Goal: Transaction & Acquisition: Purchase product/service

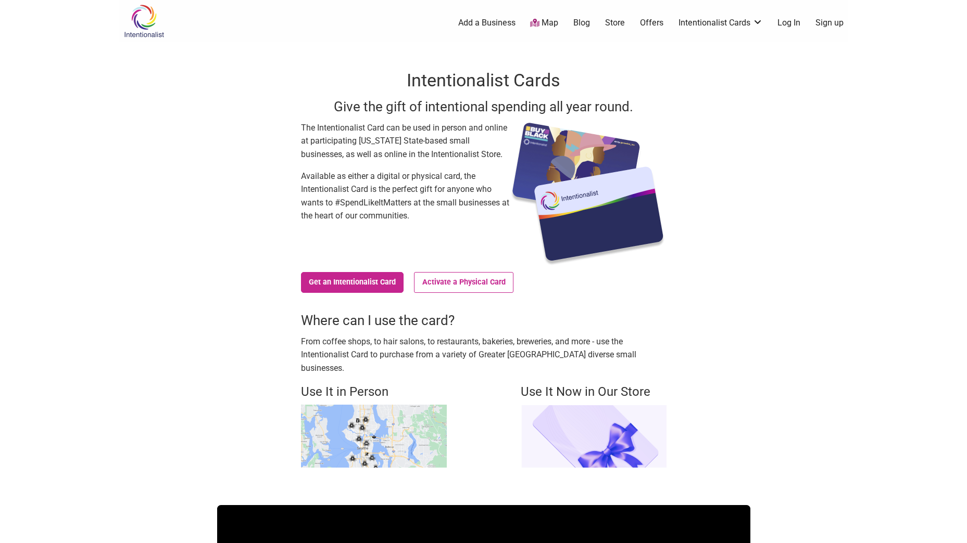
click at [792, 21] on link "Log In" at bounding box center [788, 22] width 23 height 11
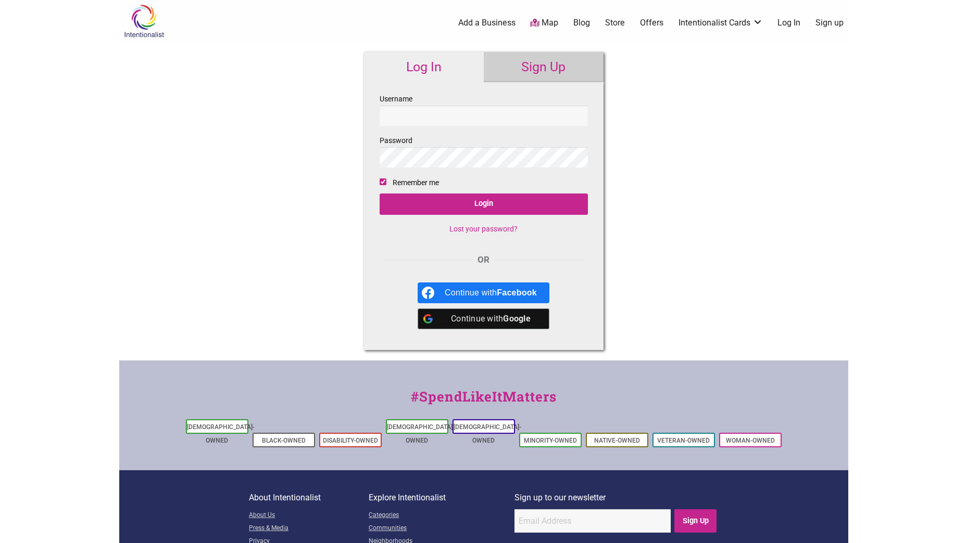
click at [390, 119] on input "Username" at bounding box center [483, 116] width 208 height 20
type input "NoblinK1"
click at [460, 206] on input "Login" at bounding box center [483, 204] width 208 height 21
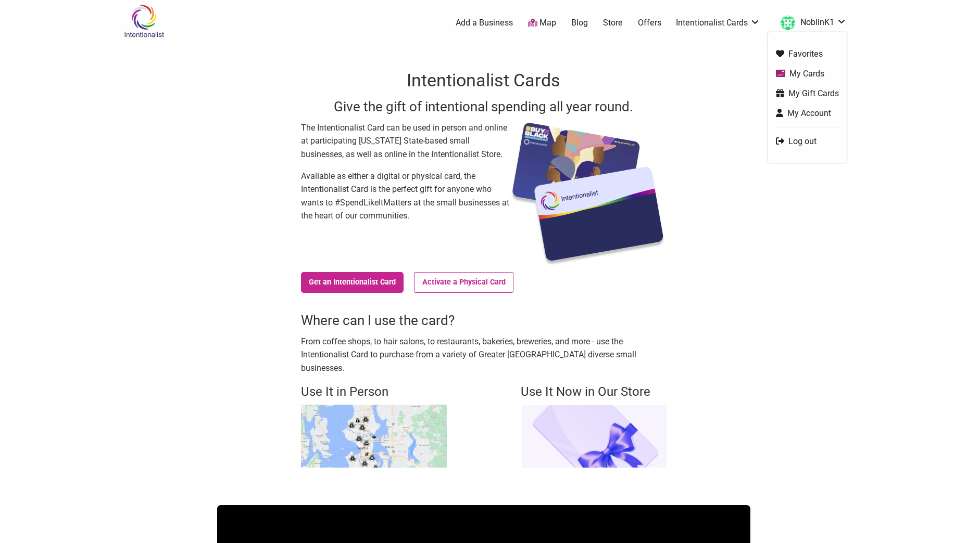
click at [794, 74] on link "My Cards" at bounding box center [807, 74] width 63 height 12
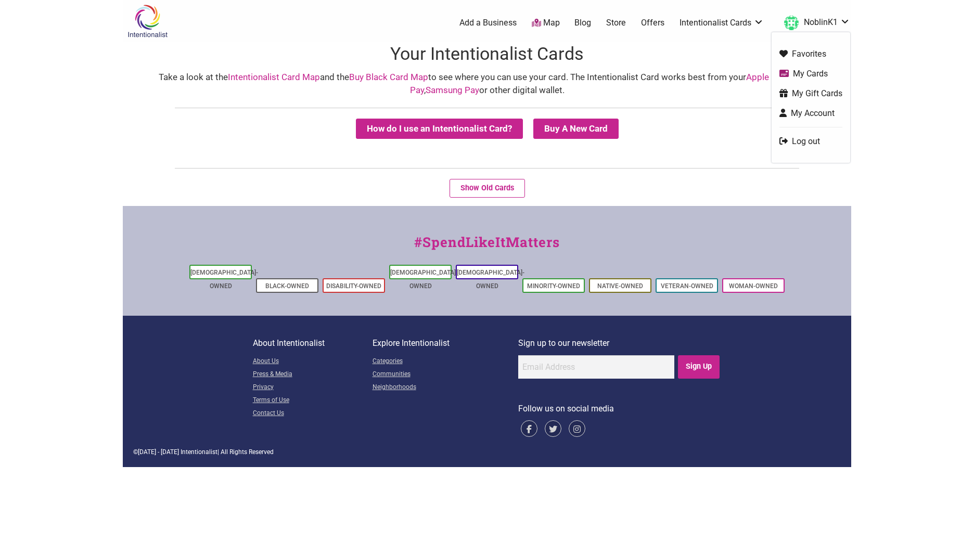
click at [826, 15] on link "NoblinK1" at bounding box center [814, 23] width 71 height 19
click at [807, 49] on link "Favorites" at bounding box center [811, 54] width 63 height 12
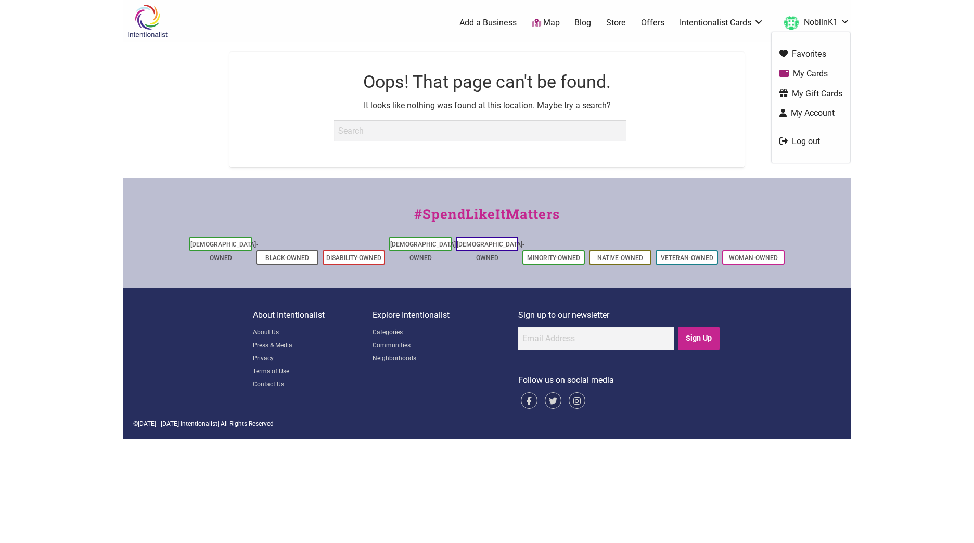
click at [825, 23] on link "NoblinK1" at bounding box center [814, 23] width 71 height 19
click at [814, 93] on link "My Gift Cards" at bounding box center [811, 93] width 63 height 12
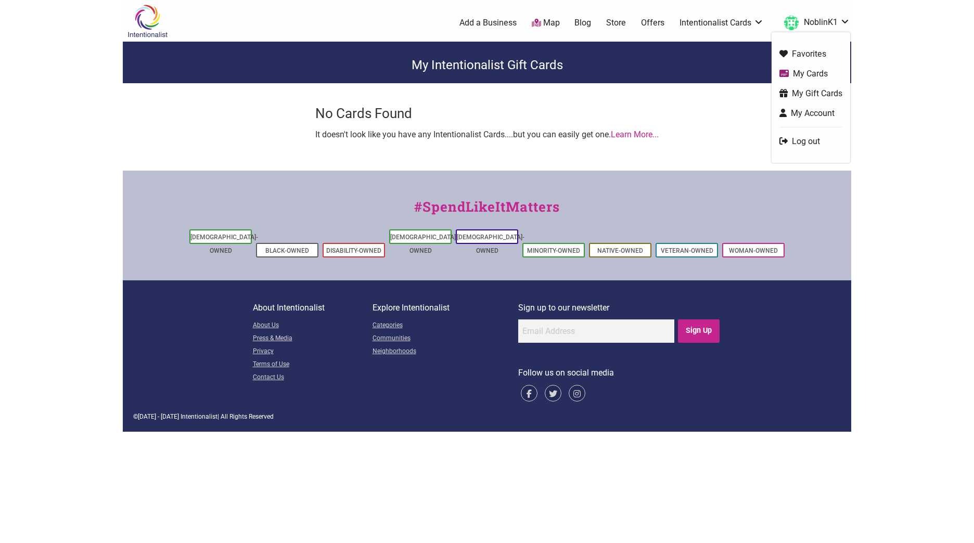
click at [830, 21] on link "NoblinK1" at bounding box center [814, 23] width 71 height 19
click at [813, 113] on link "My Account" at bounding box center [811, 113] width 63 height 12
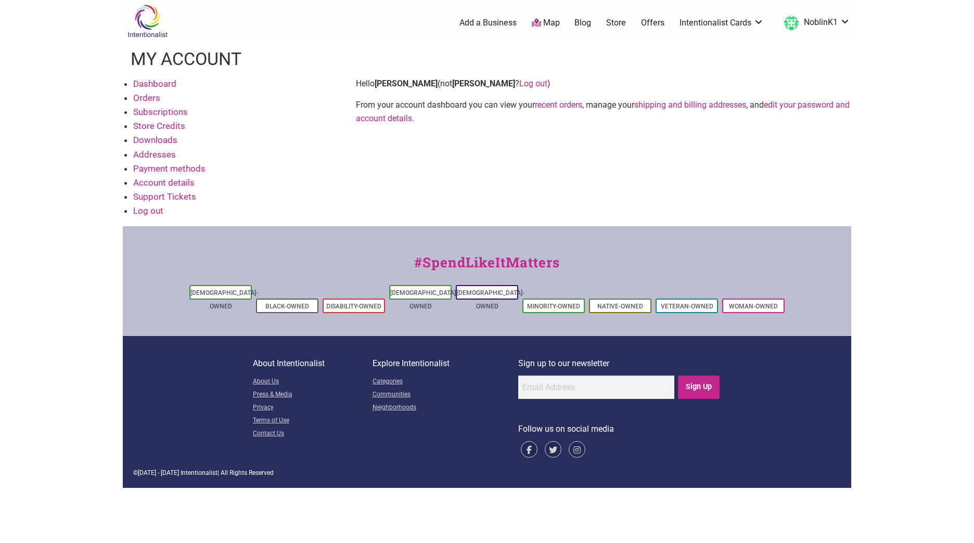
click at [148, 80] on link "Dashboard" at bounding box center [154, 84] width 43 height 10
click at [145, 123] on link "Store Credits" at bounding box center [159, 126] width 52 height 10
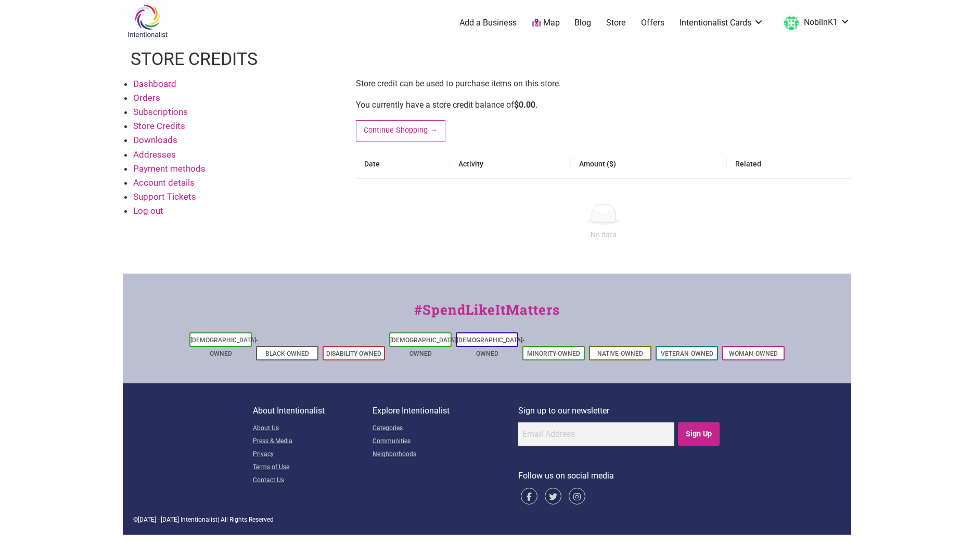
click at [149, 109] on link "Subscriptions" at bounding box center [160, 112] width 55 height 10
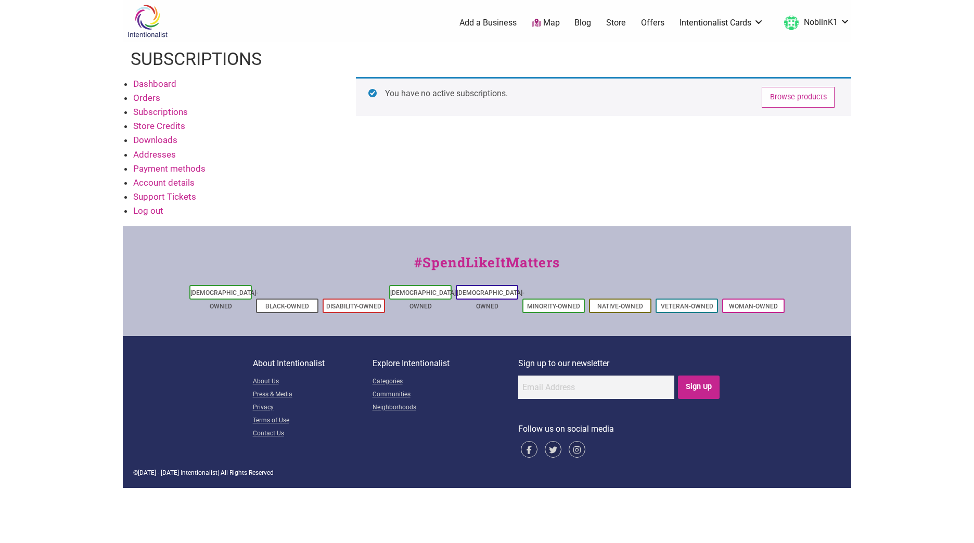
click at [147, 94] on link "Orders" at bounding box center [146, 98] width 27 height 10
click at [147, 83] on link "Dashboard" at bounding box center [154, 84] width 43 height 10
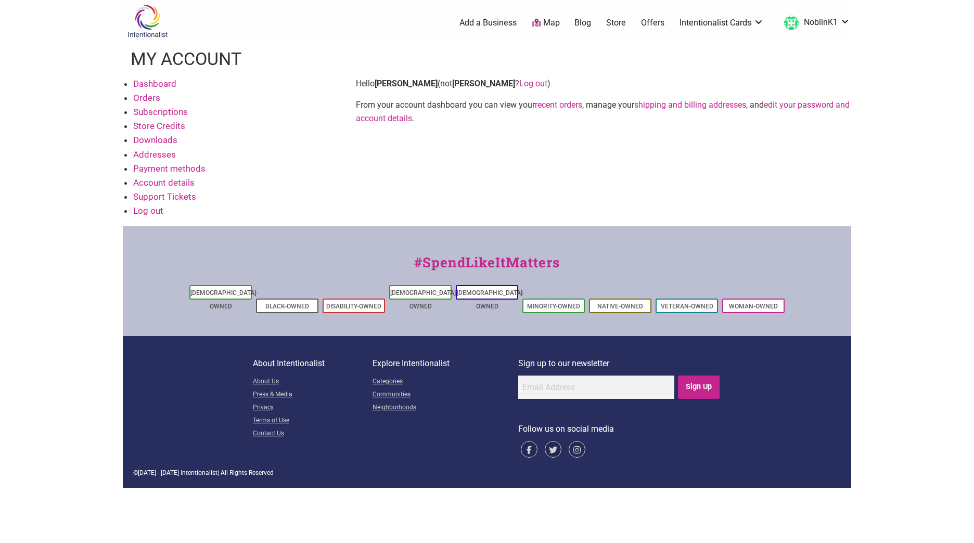
click at [158, 172] on link "Payment methods" at bounding box center [169, 168] width 72 height 10
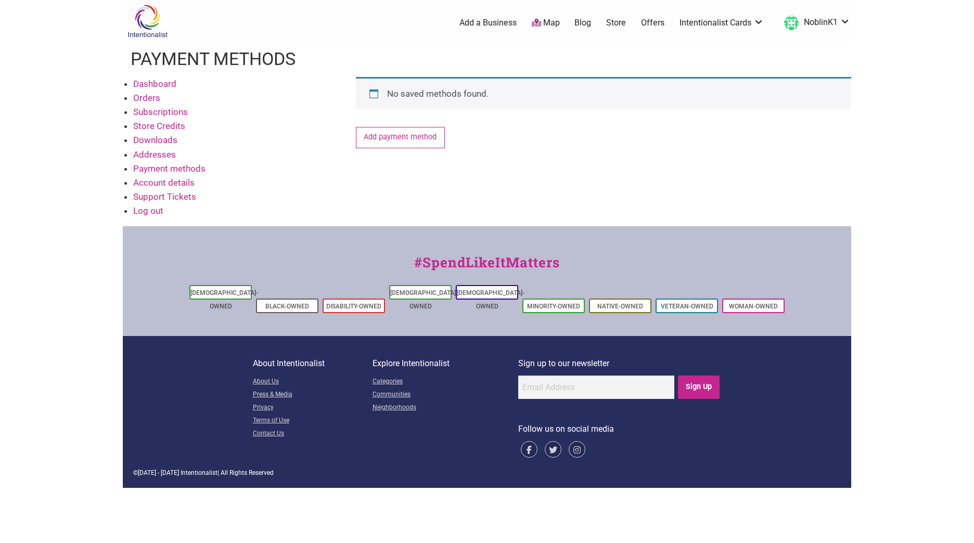
click at [150, 155] on link "Addresses" at bounding box center [154, 154] width 43 height 10
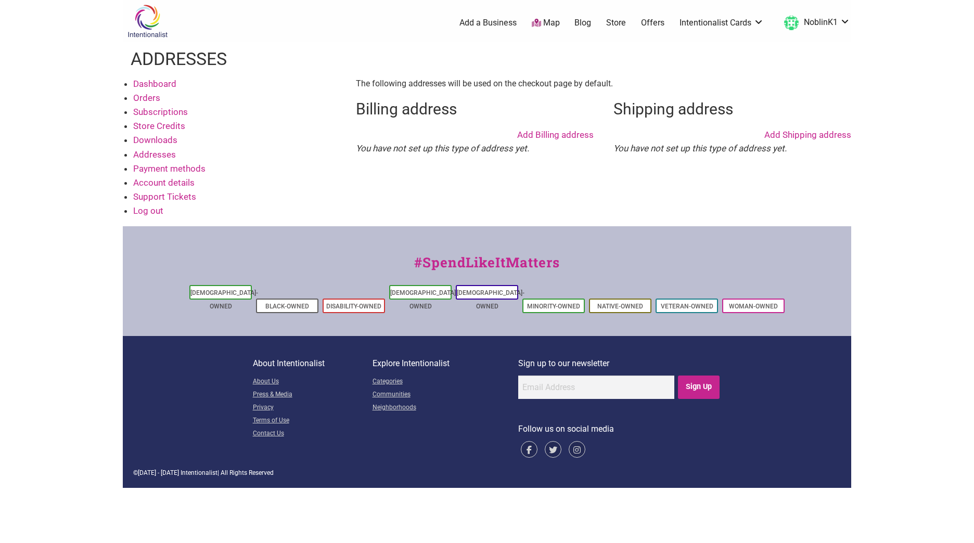
click at [651, 26] on link "Offers" at bounding box center [652, 22] width 23 height 11
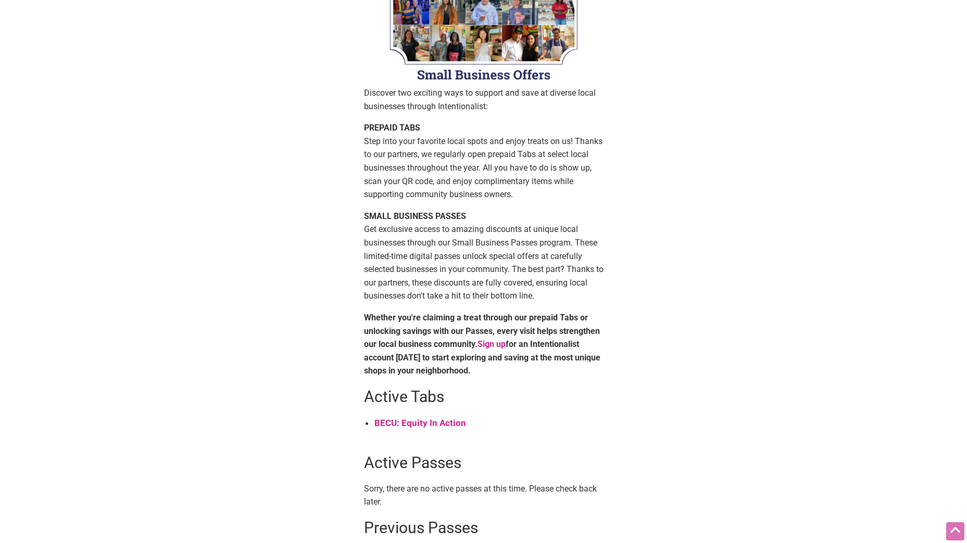
scroll to position [156, 0]
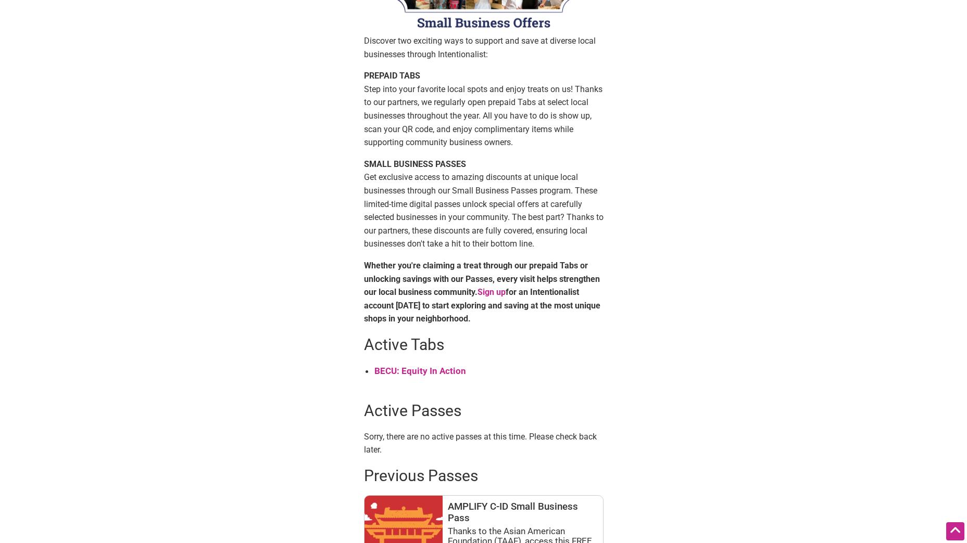
click at [385, 370] on strong "BECU: Equity In Action" at bounding box center [420, 371] width 92 height 10
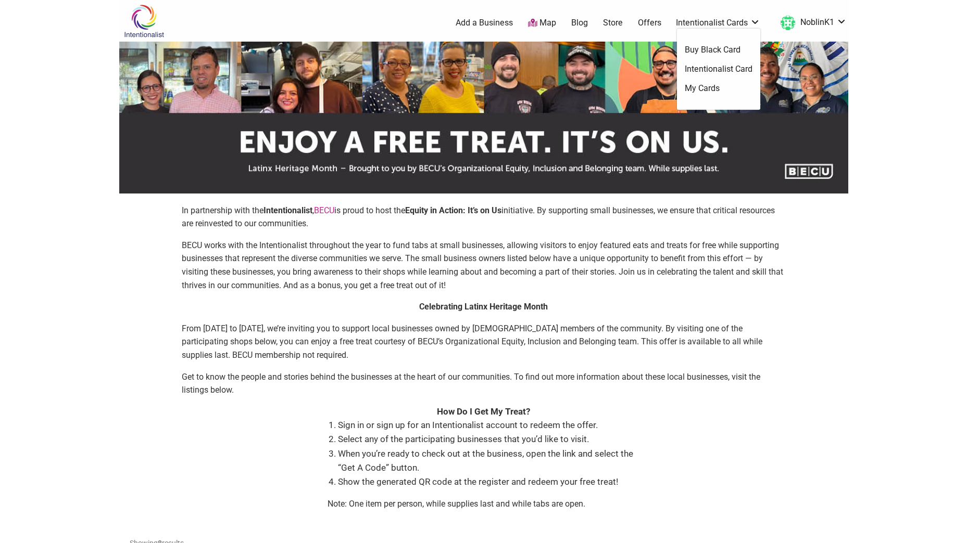
click at [738, 20] on link "Intentionalist Cards" at bounding box center [718, 22] width 84 height 11
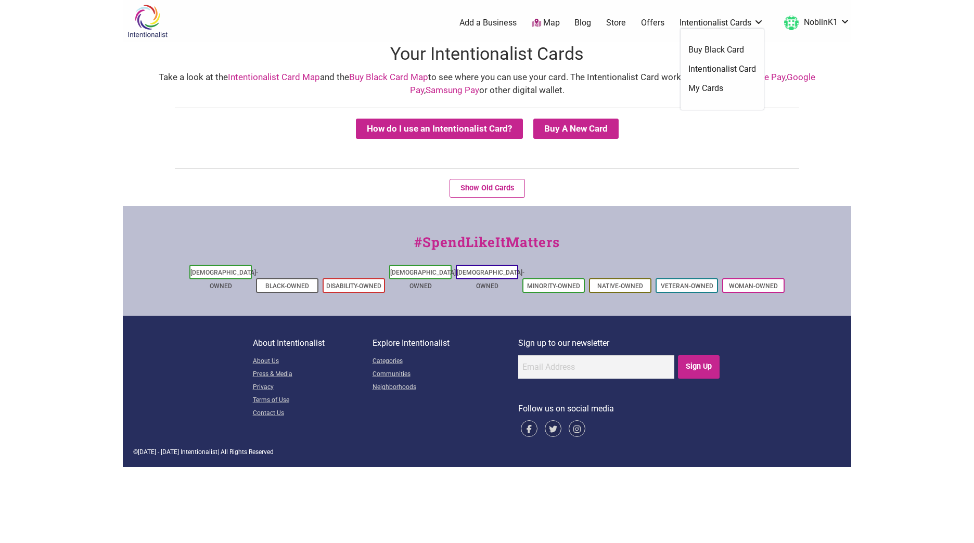
click at [733, 18] on link "Intentionalist Cards" at bounding box center [722, 22] width 84 height 11
click at [501, 187] on button "Show Old Cards" at bounding box center [487, 188] width 75 height 19
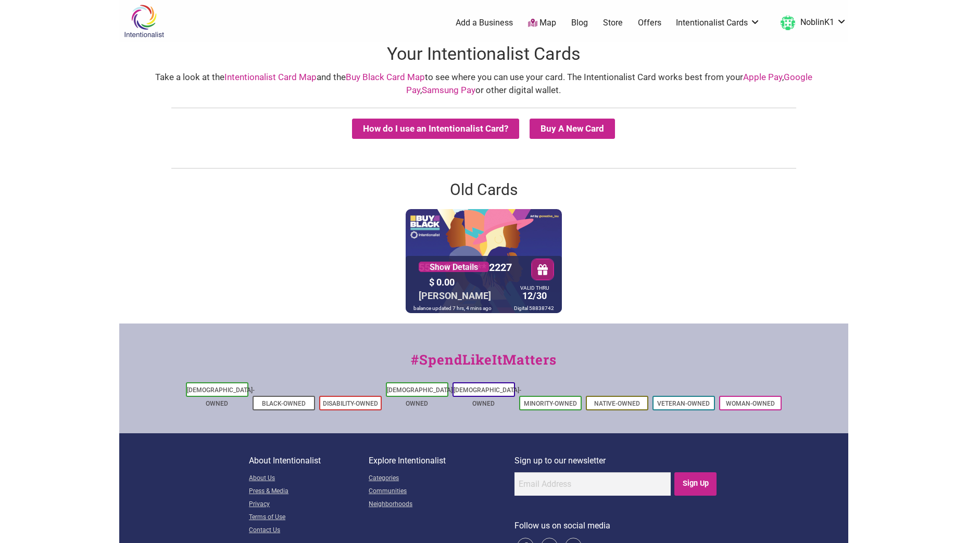
click at [485, 230] on div "5530 01** **** 2227 Show Details $ 0.00 KATHLEEN NOBLIN VALID THRU 12/30 balanc…" at bounding box center [484, 261] width 156 height 104
click at [459, 284] on div "$ 0.00" at bounding box center [470, 282] width 88 height 16
click at [425, 307] on div "balance updated 7 hrs, 4 mins ago" at bounding box center [452, 308] width 83 height 10
drag, startPoint x: 455, startPoint y: 307, endPoint x: 455, endPoint y: 299, distance: 7.8
click at [457, 307] on div "balance updated 7 hrs, 4 mins ago" at bounding box center [452, 308] width 83 height 10
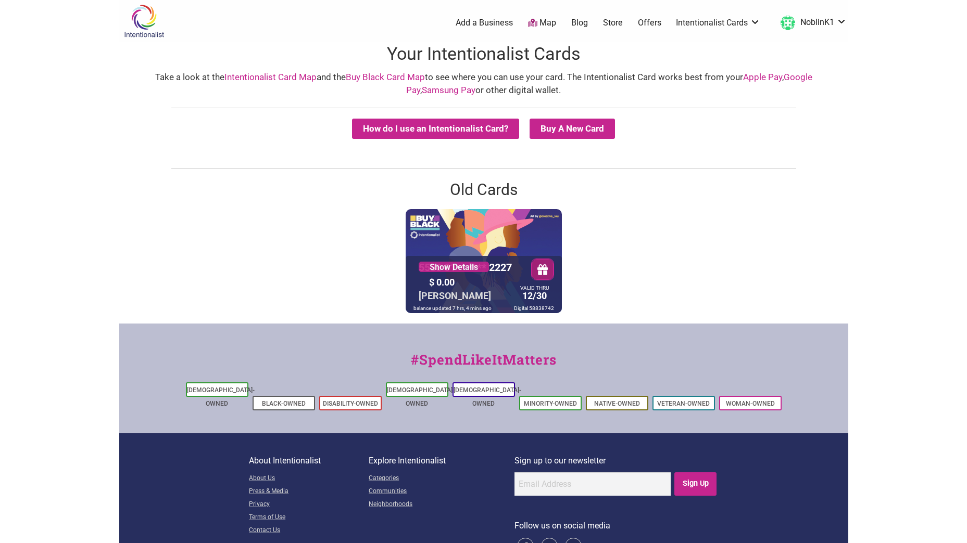
click at [450, 290] on div "KATHLEEN NOBLIN" at bounding box center [455, 296] width 78 height 16
click at [439, 265] on link "Show Details" at bounding box center [454, 267] width 70 height 10
click at [568, 126] on summary "Buy A New Card" at bounding box center [571, 129] width 85 height 20
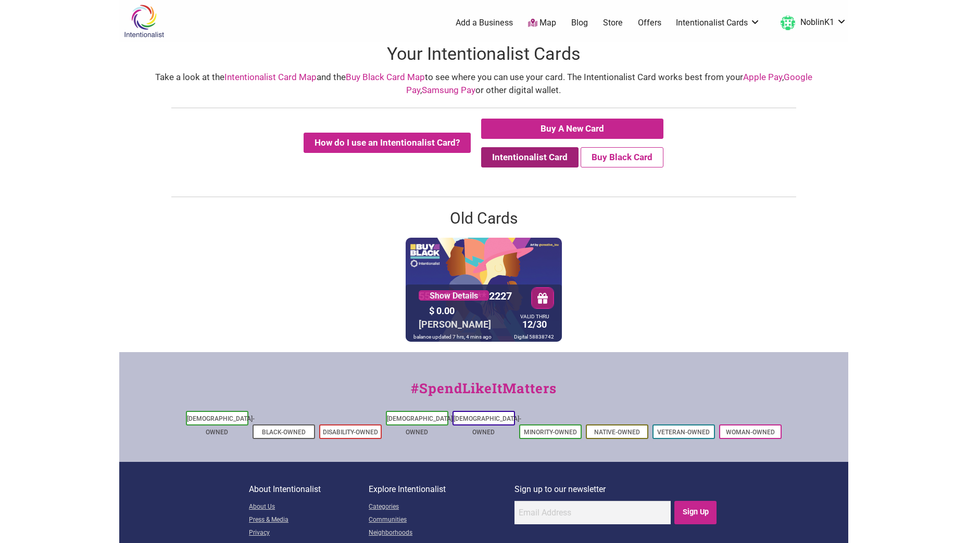
click at [524, 160] on button "Intentionalist Card" at bounding box center [529, 157] width 97 height 20
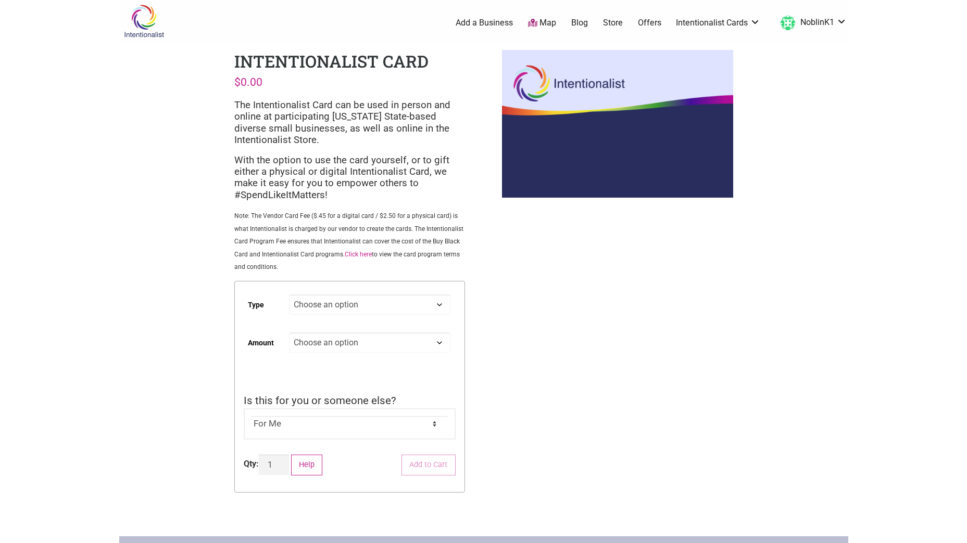
click at [435, 301] on select "Choose an option Digital Physical" at bounding box center [369, 305] width 161 height 20
click at [289, 295] on select "Choose an option Digital Physical" at bounding box center [369, 305] width 161 height 20
select select "Digital"
click at [438, 341] on select "Choose an option Custom 25 50 100 150 200 250 500" at bounding box center [369, 343] width 161 height 20
click at [523, 340] on div "Intentionalist Spend like it matters 0 Add a Business Map Blog Store Offers Int…" at bounding box center [483, 399] width 729 height 798
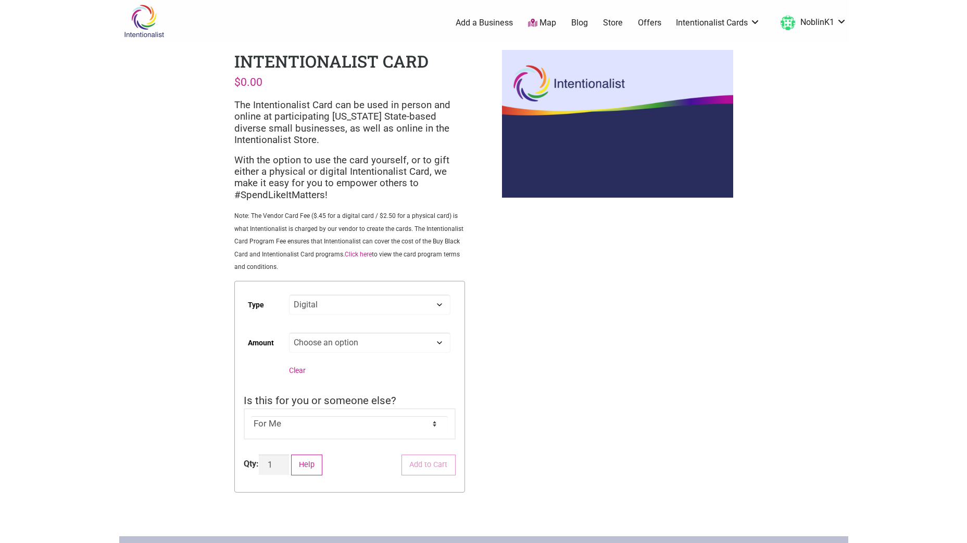
click at [430, 423] on select "For Me For Someone Else" at bounding box center [349, 424] width 197 height 16
select select "For Someone Else"
click at [251, 416] on select "For Me For Someone Else" at bounding box center [349, 424] width 197 height 16
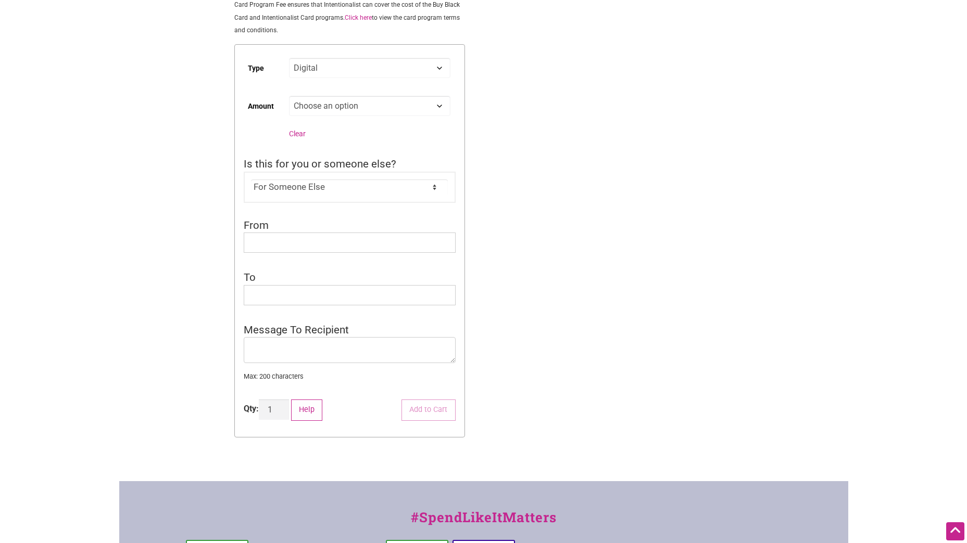
scroll to position [215, 0]
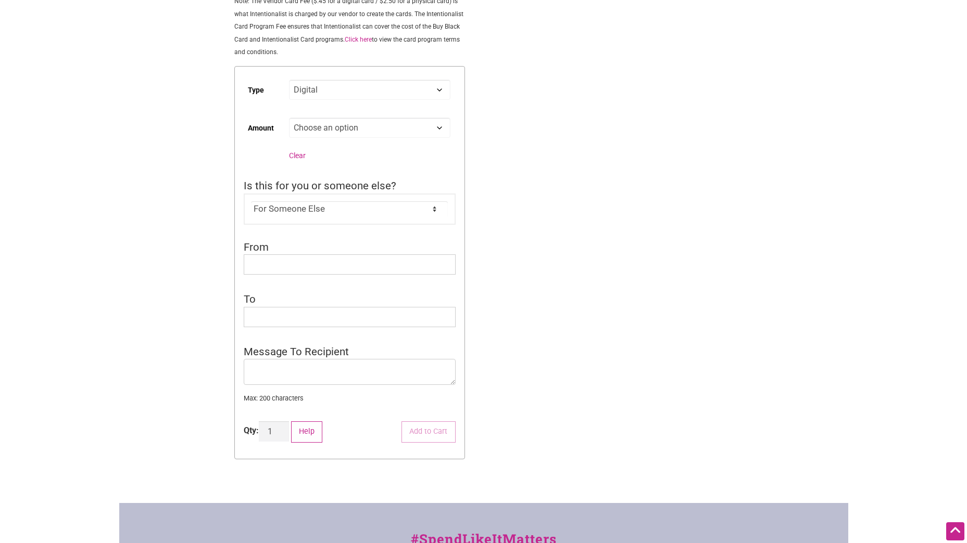
click at [439, 126] on select "Choose an option Custom 25 50 100 150 200 250 500" at bounding box center [369, 128] width 161 height 20
select select "25"
click at [289, 118] on select "Choose an option Custom 25 50 100 150 200 250 500" at bounding box center [369, 128] width 161 height 20
select select "Digital"
select select "25"
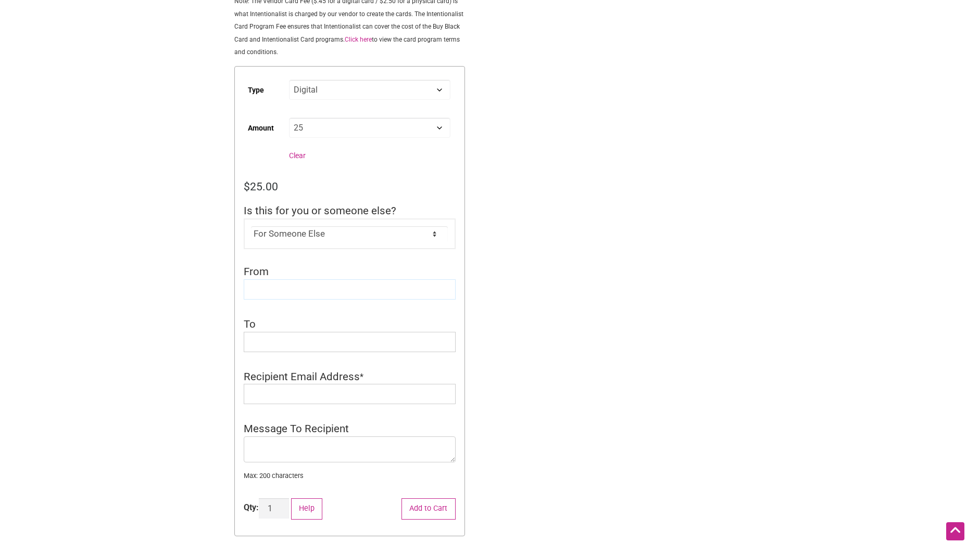
click at [275, 288] on input "From" at bounding box center [350, 290] width 212 height 20
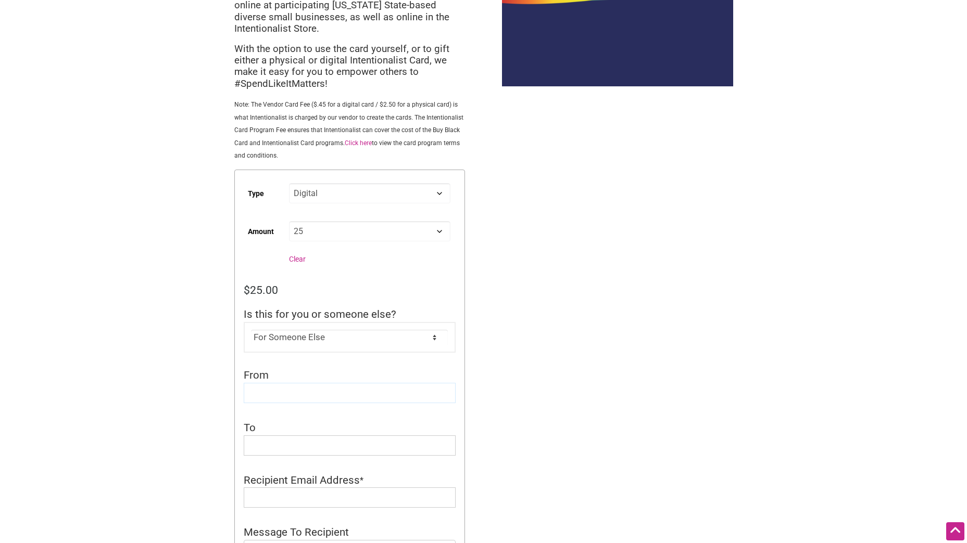
scroll to position [0, 0]
